Goal: Find specific fact: Find specific fact

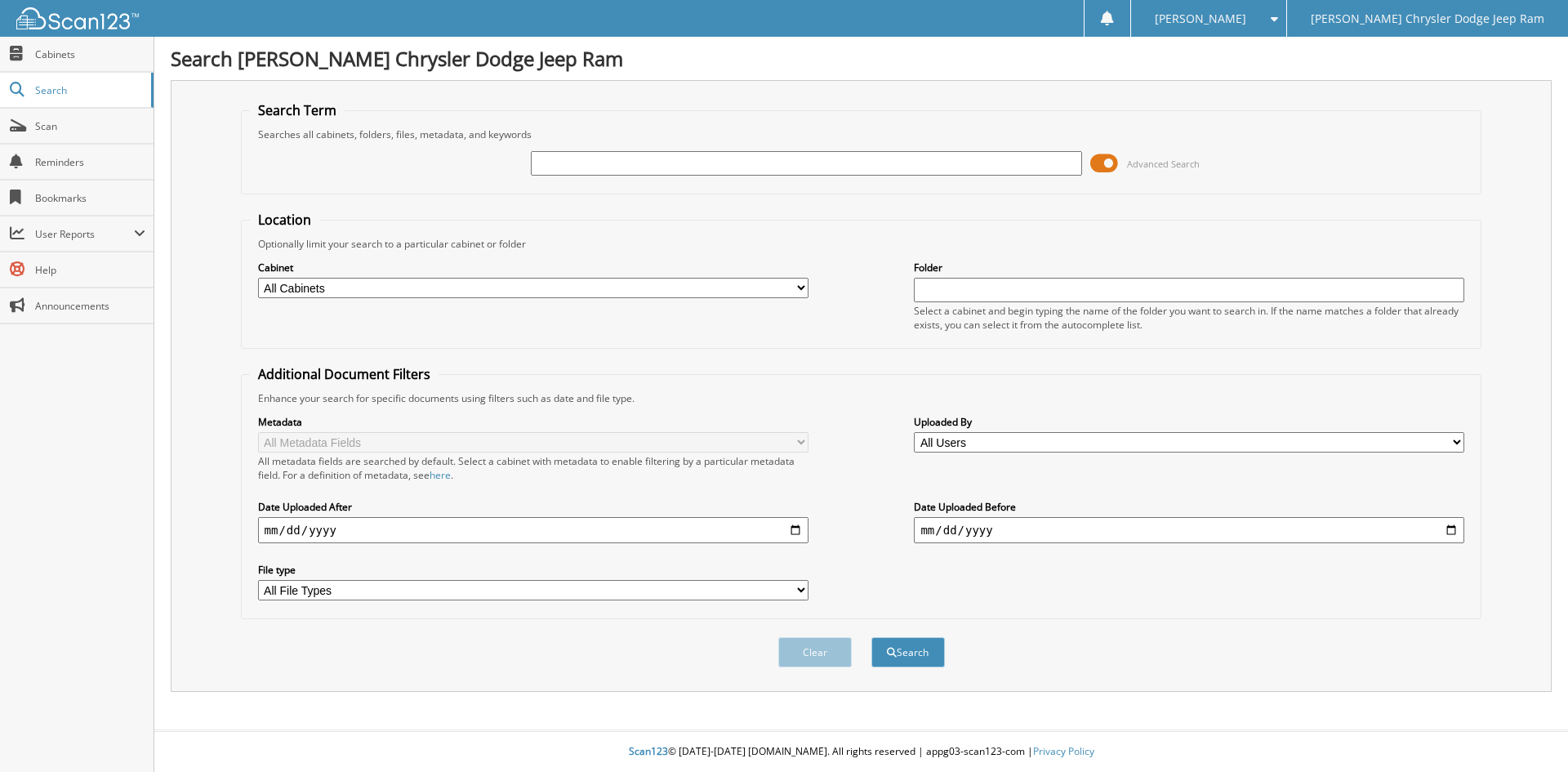
click at [616, 162] on input "text" at bounding box center [806, 164] width 551 height 25
click at [608, 160] on input "text" at bounding box center [806, 164] width 551 height 25
paste input "R25538"
type input "R25538"
click at [872, 638] on button "Search" at bounding box center [908, 653] width 74 height 31
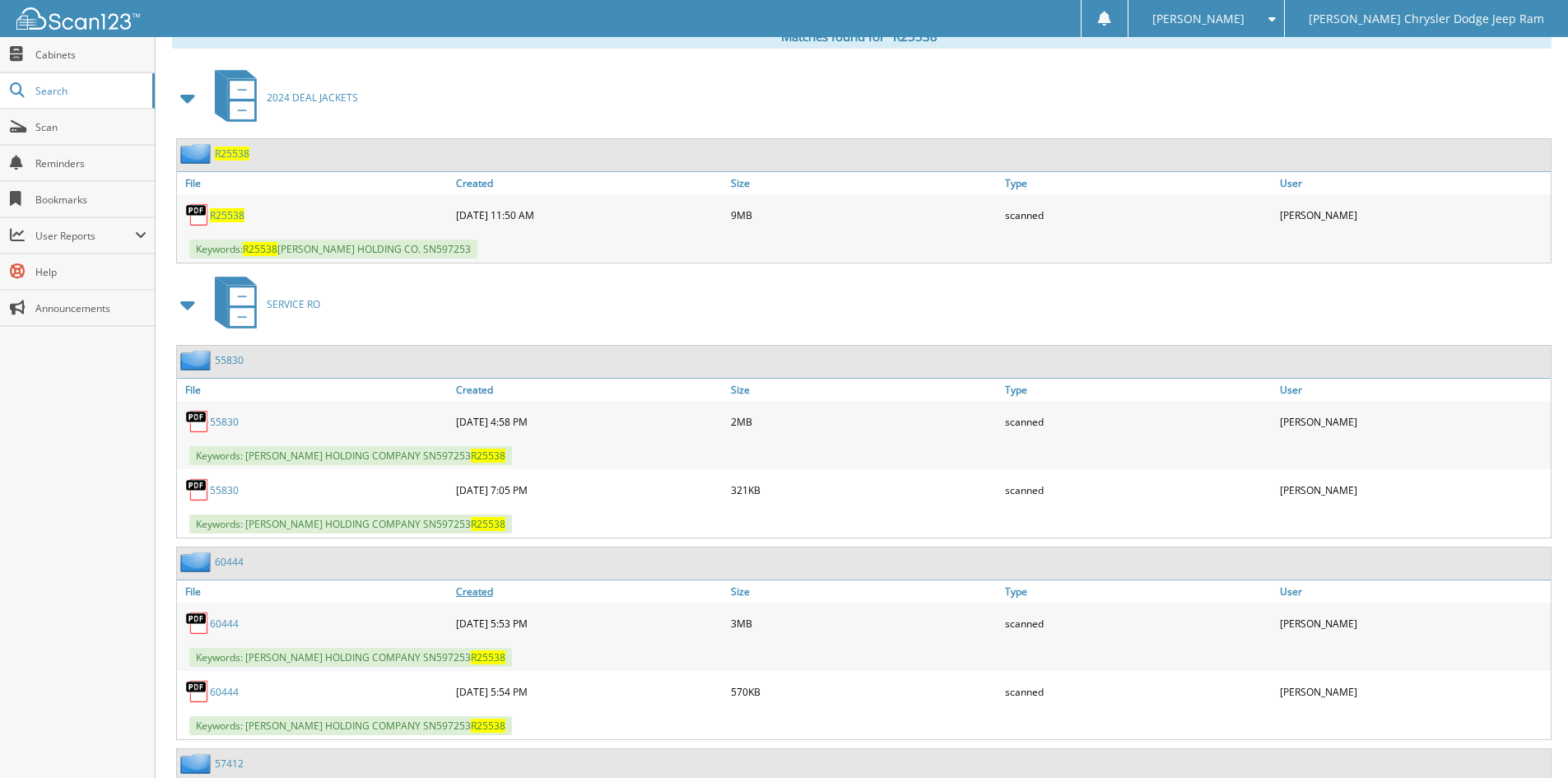
scroll to position [659, 0]
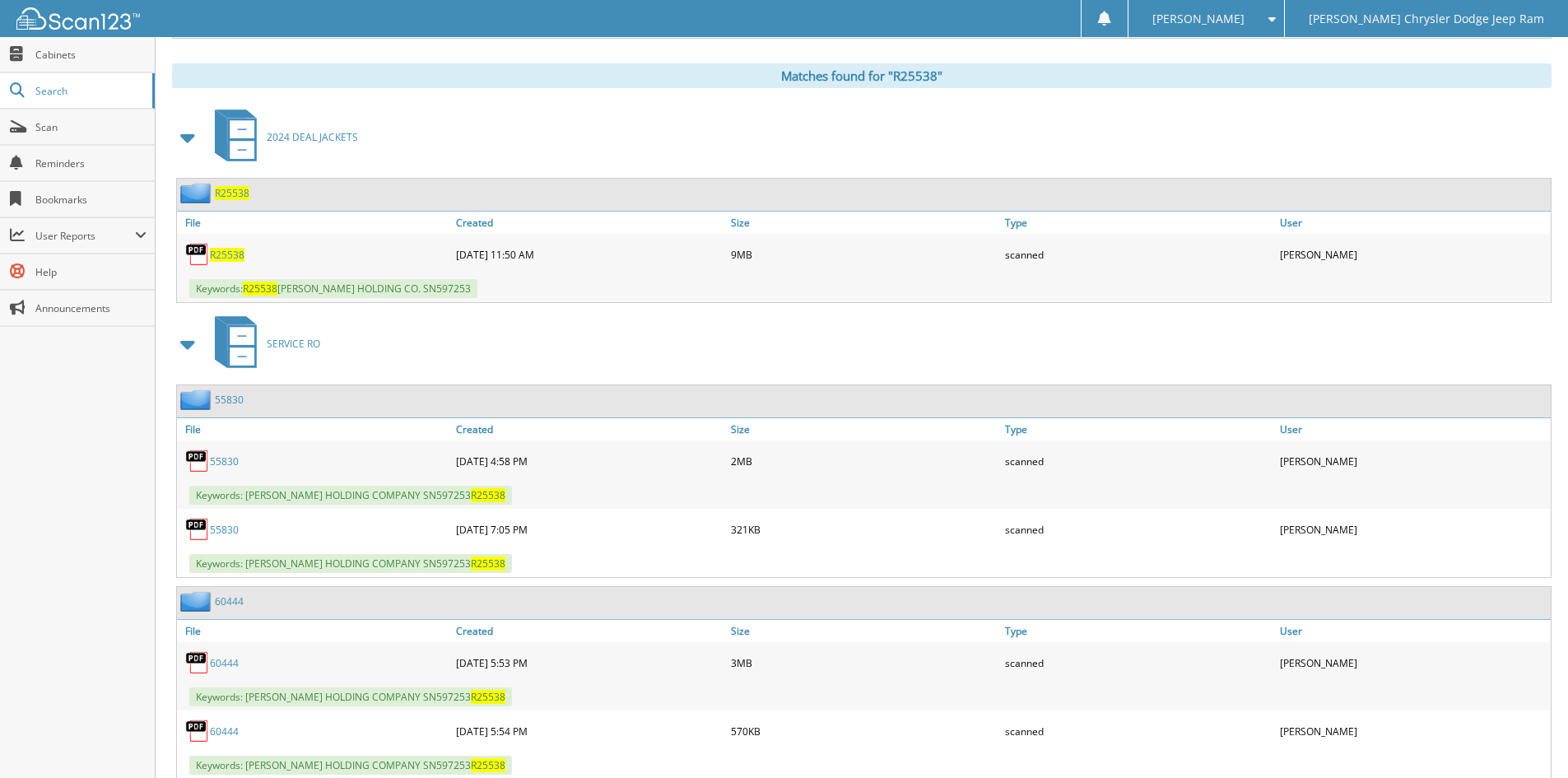
click at [229, 252] on span "R25538" at bounding box center [227, 255] width 34 height 14
